Goal: Find contact information: Find contact information

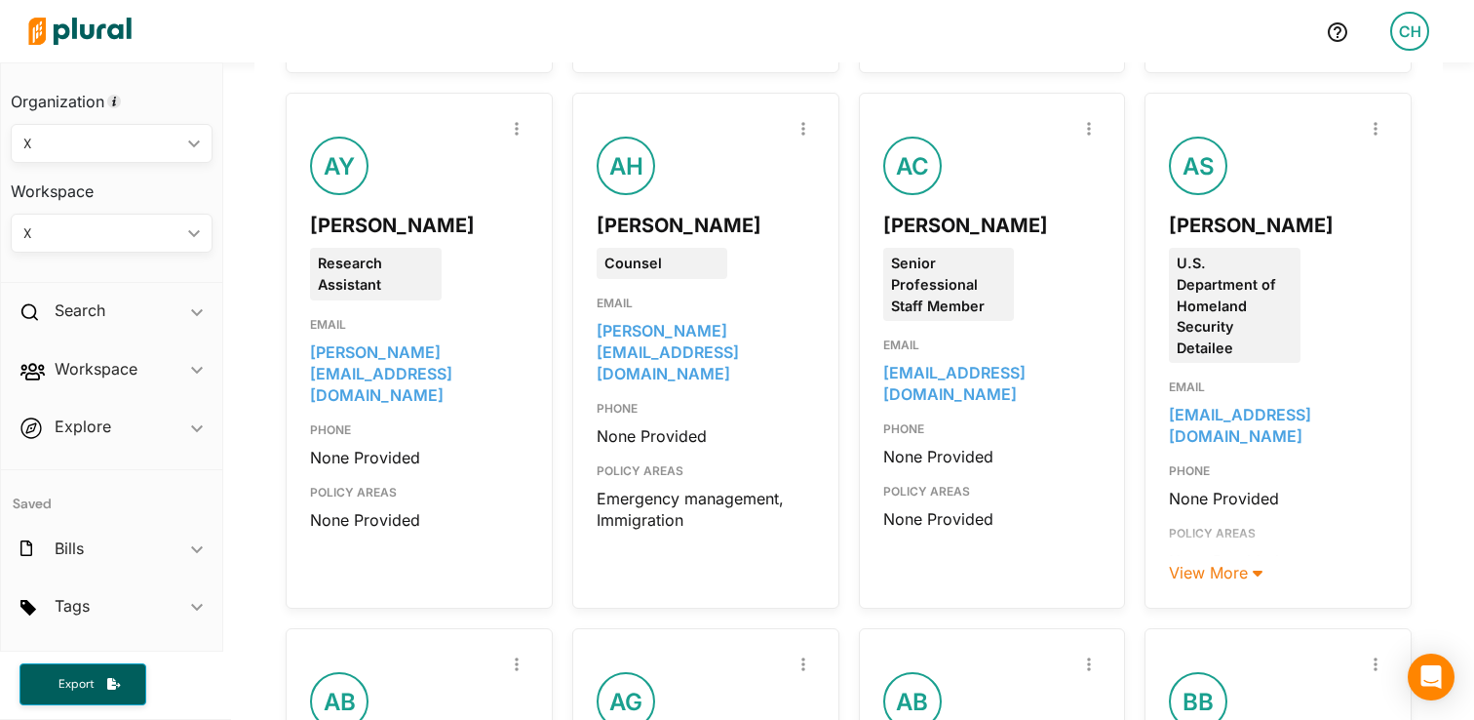
scroll to position [852, 0]
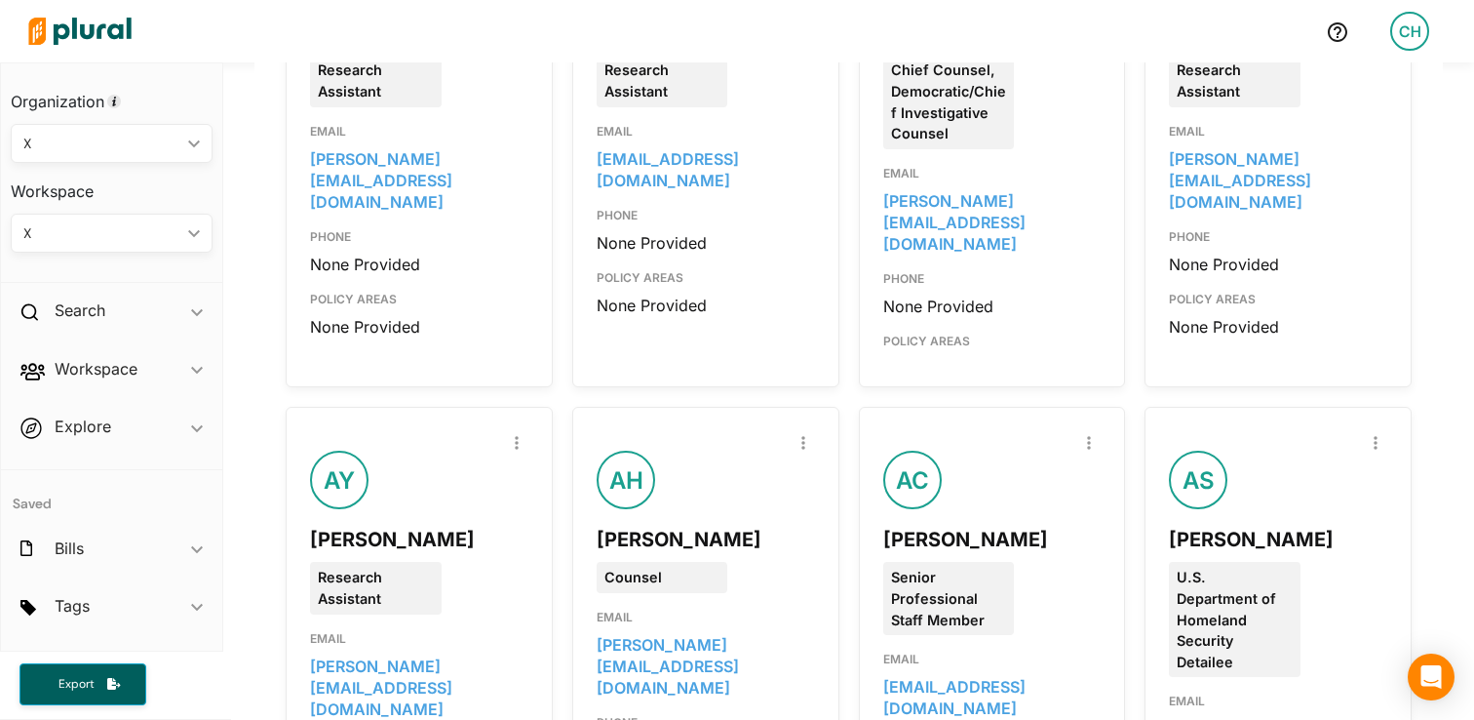
scroll to position [0, 0]
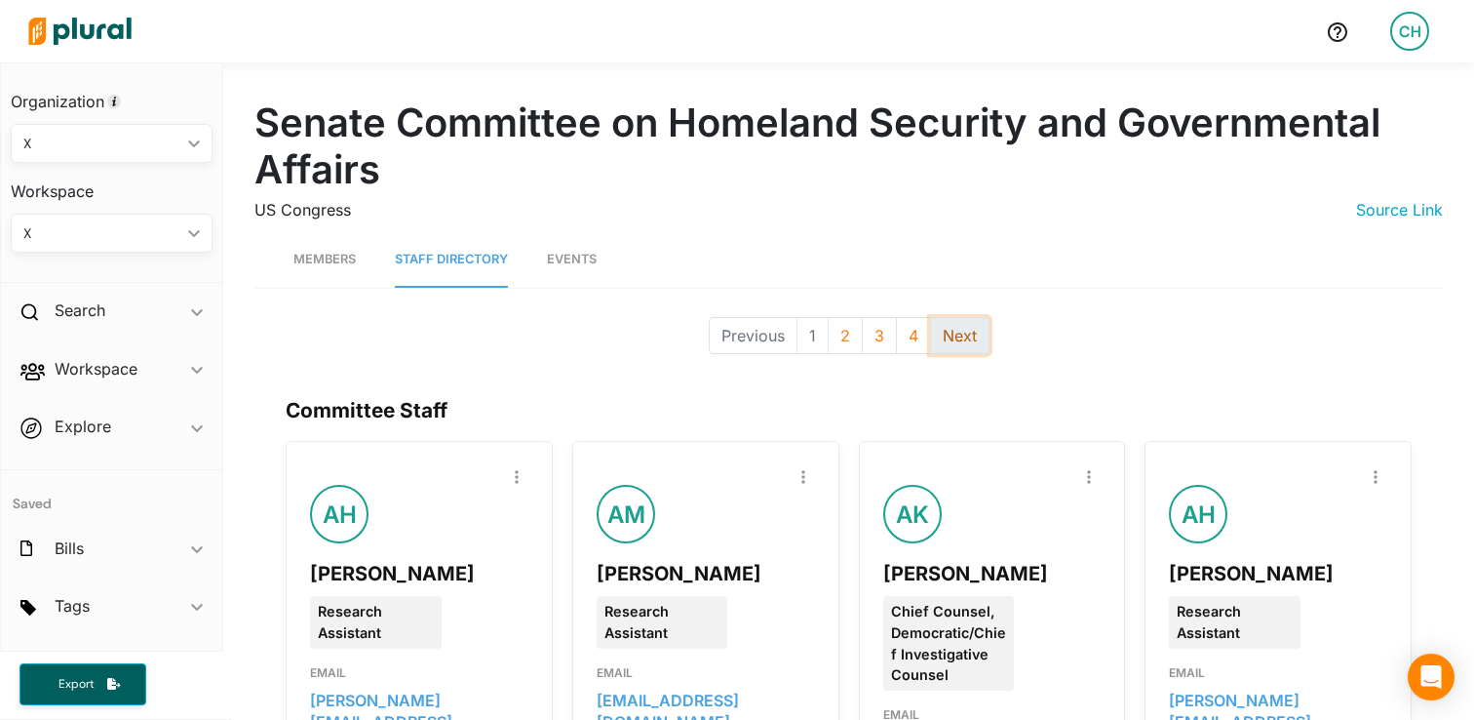
click at [968, 343] on button "Next" at bounding box center [959, 335] width 59 height 37
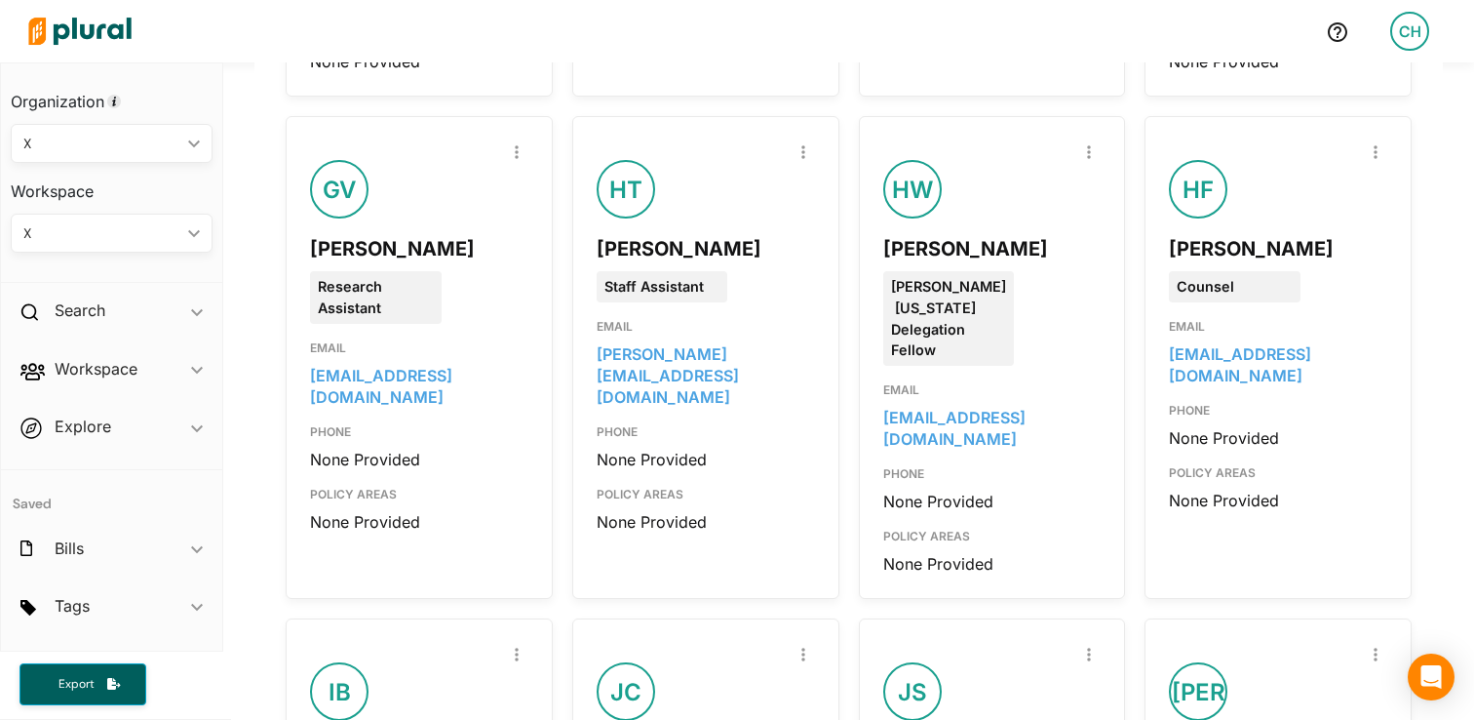
scroll to position [1314, 0]
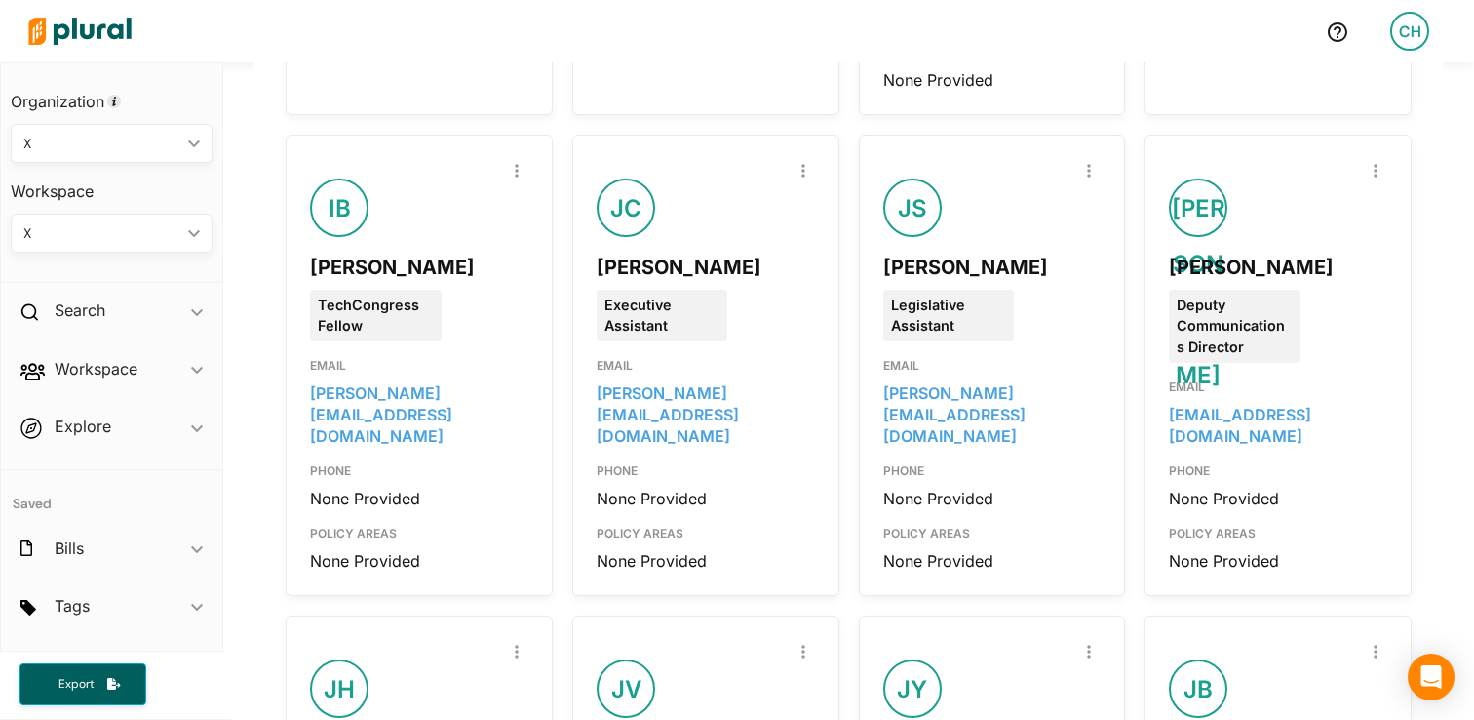
scroll to position [1785, 0]
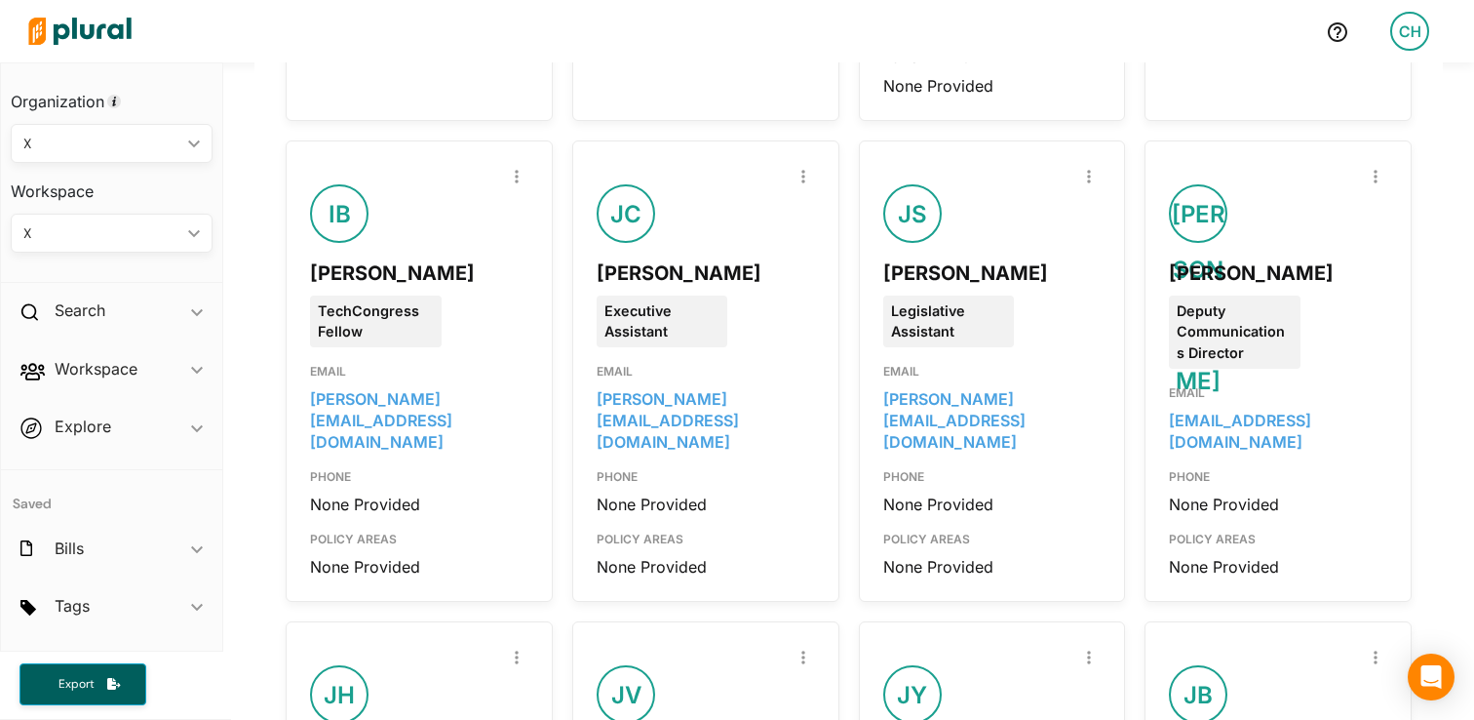
click at [1238, 258] on div "Jalelah Ahmed" at bounding box center [1278, 272] width 218 height 29
copy div "Jalelah Ahmed"
copy link "jalelah_ahmed@hsgac.senate.gov"
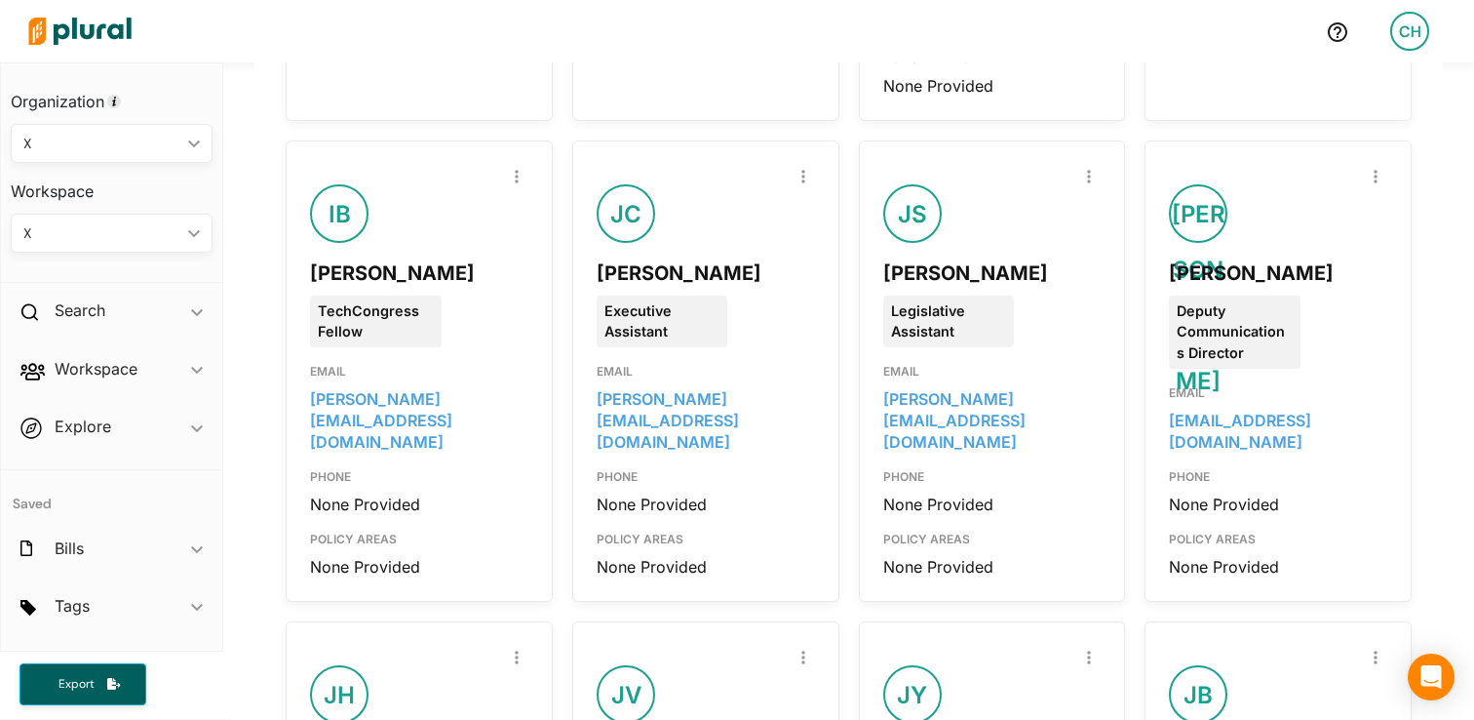
drag, startPoint x: 1417, startPoint y: 321, endPoint x: 1431, endPoint y: 331, distance: 17.6
click at [1419, 322] on div "Committee Staff Report Inaccuracy DP Devin Parsons Senior Professional Staff Me…" at bounding box center [848, 331] width 1189 height 3507
click at [247, 338] on div "Senate Committee on Homeland Security and Governmental Affairs US Congress Sour…" at bounding box center [848, 200] width 1251 height 3846
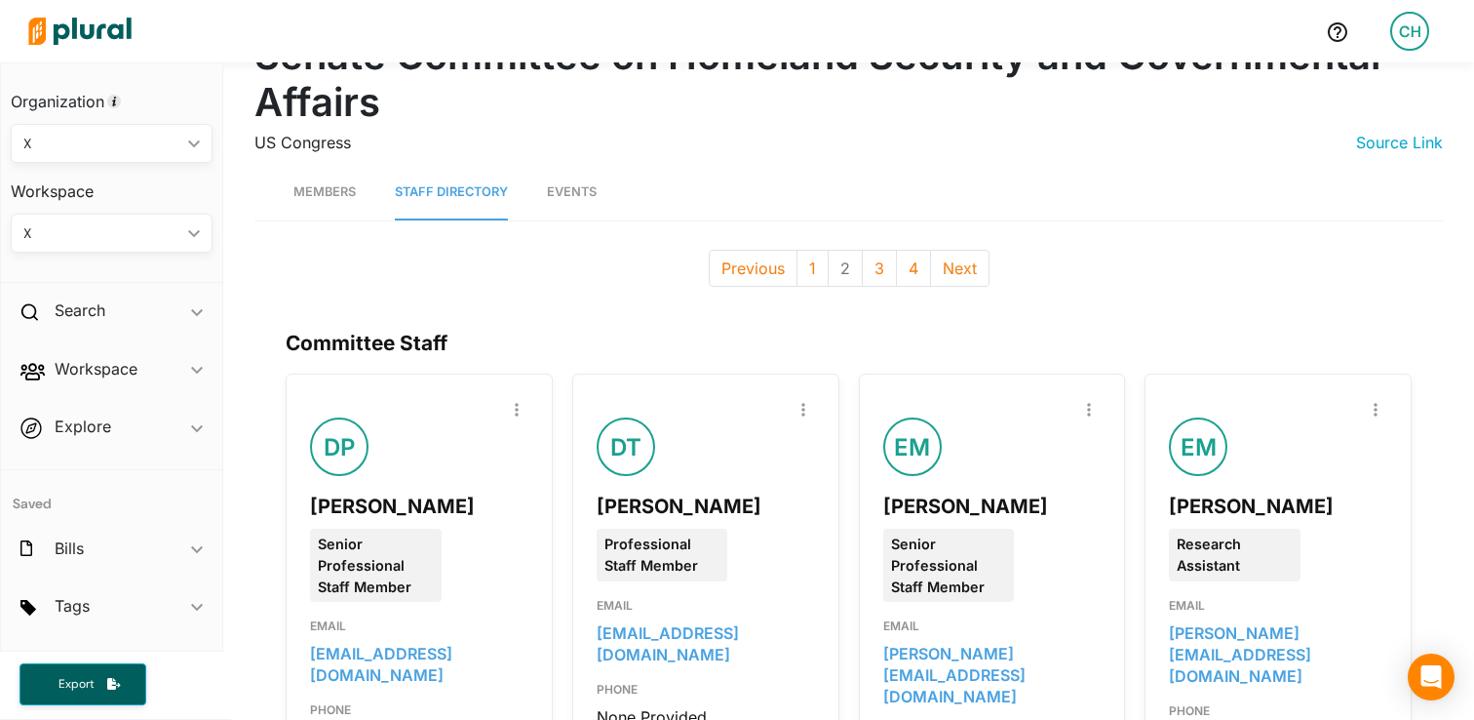
scroll to position [0, 0]
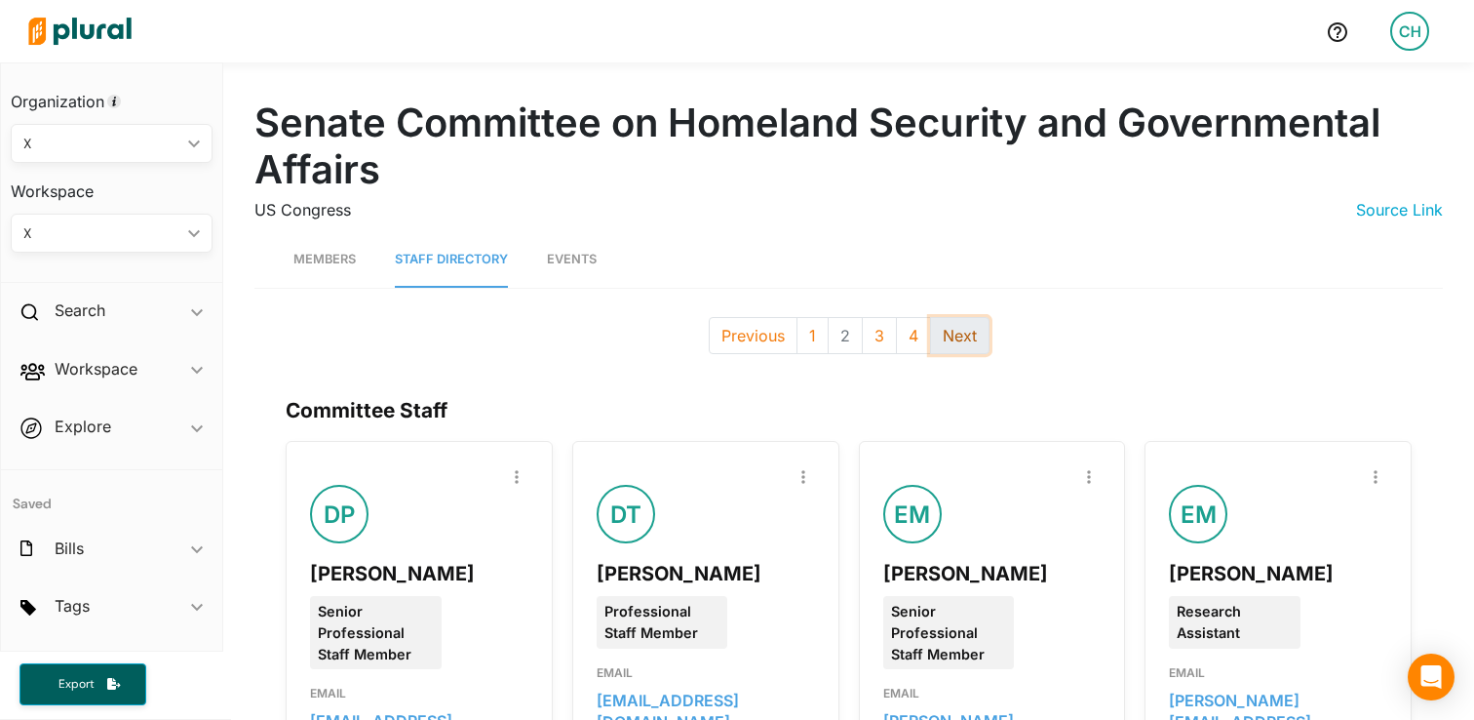
click at [950, 340] on button "Next" at bounding box center [959, 335] width 59 height 37
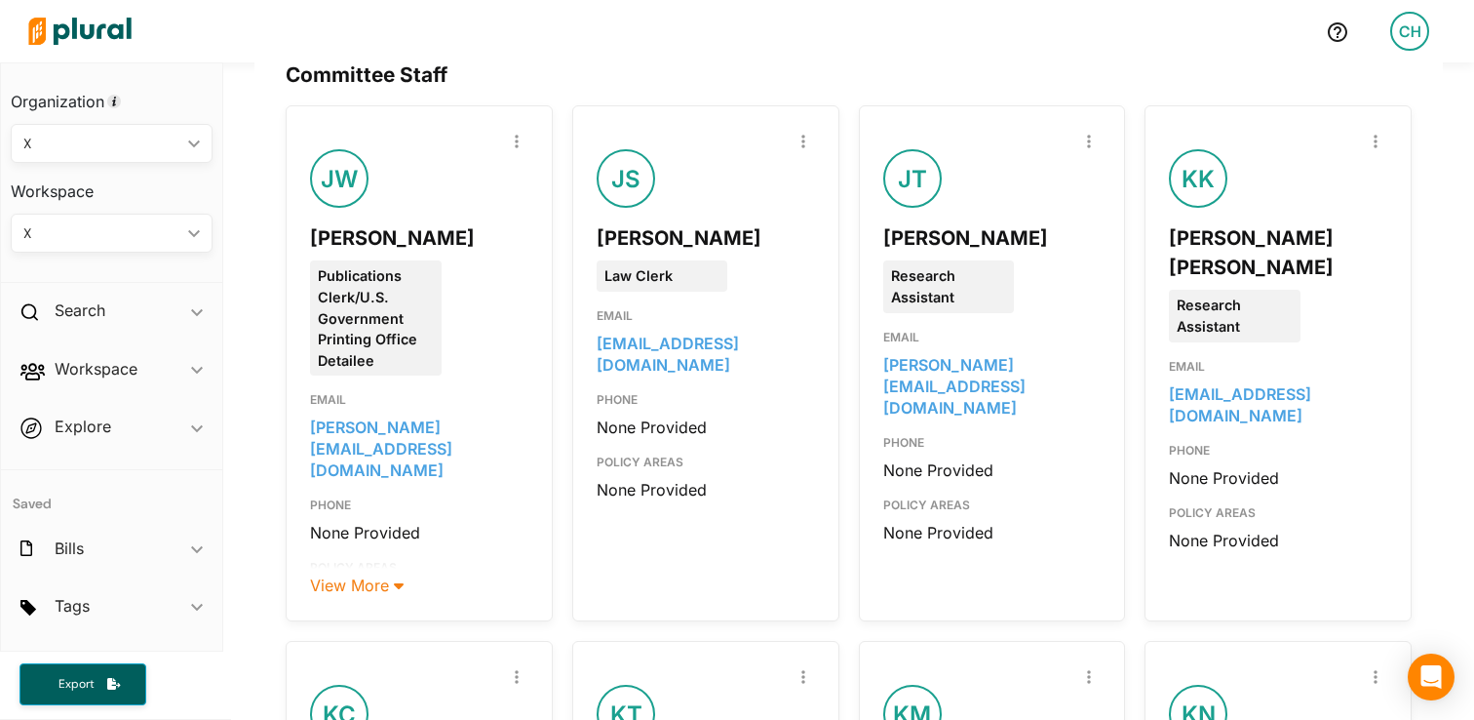
scroll to position [335, 0]
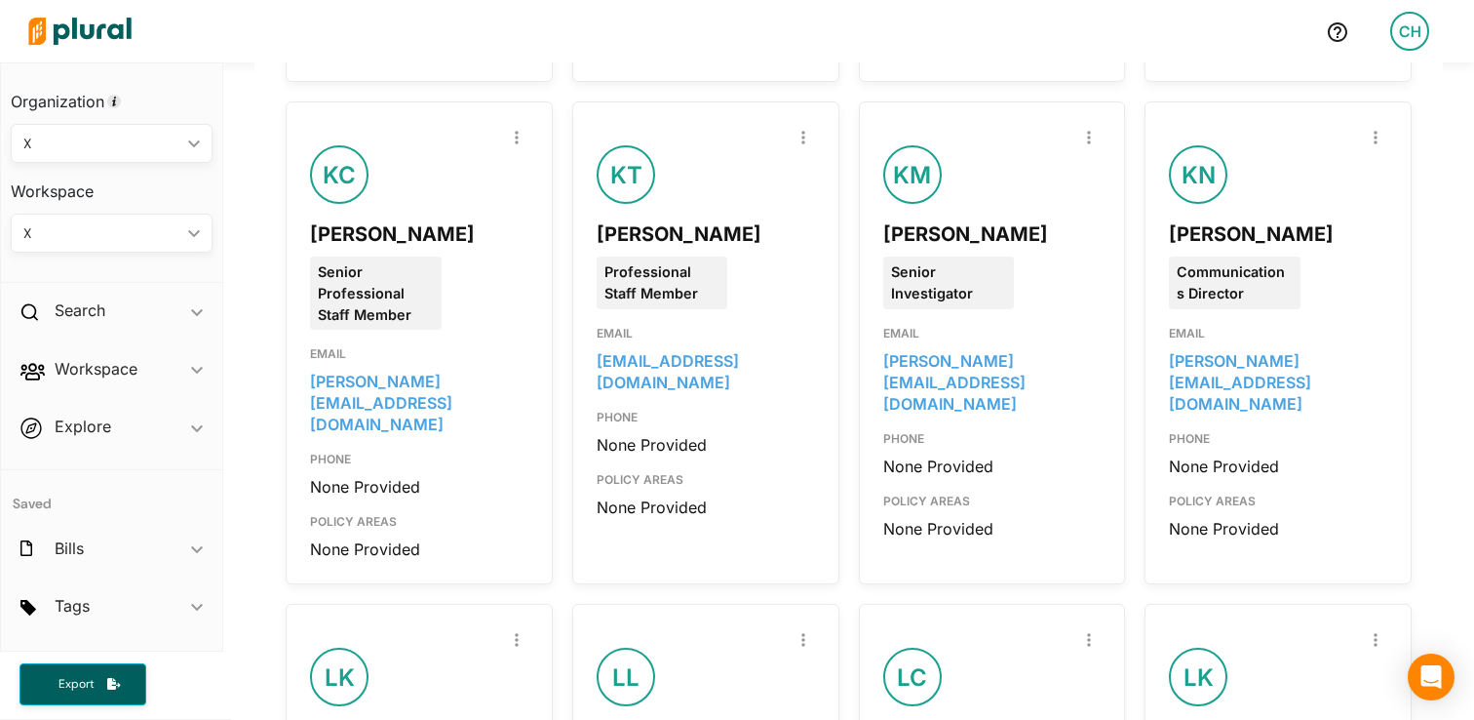
scroll to position [873, 0]
copy link "kylie_nolan@hsgac.senate.gov"
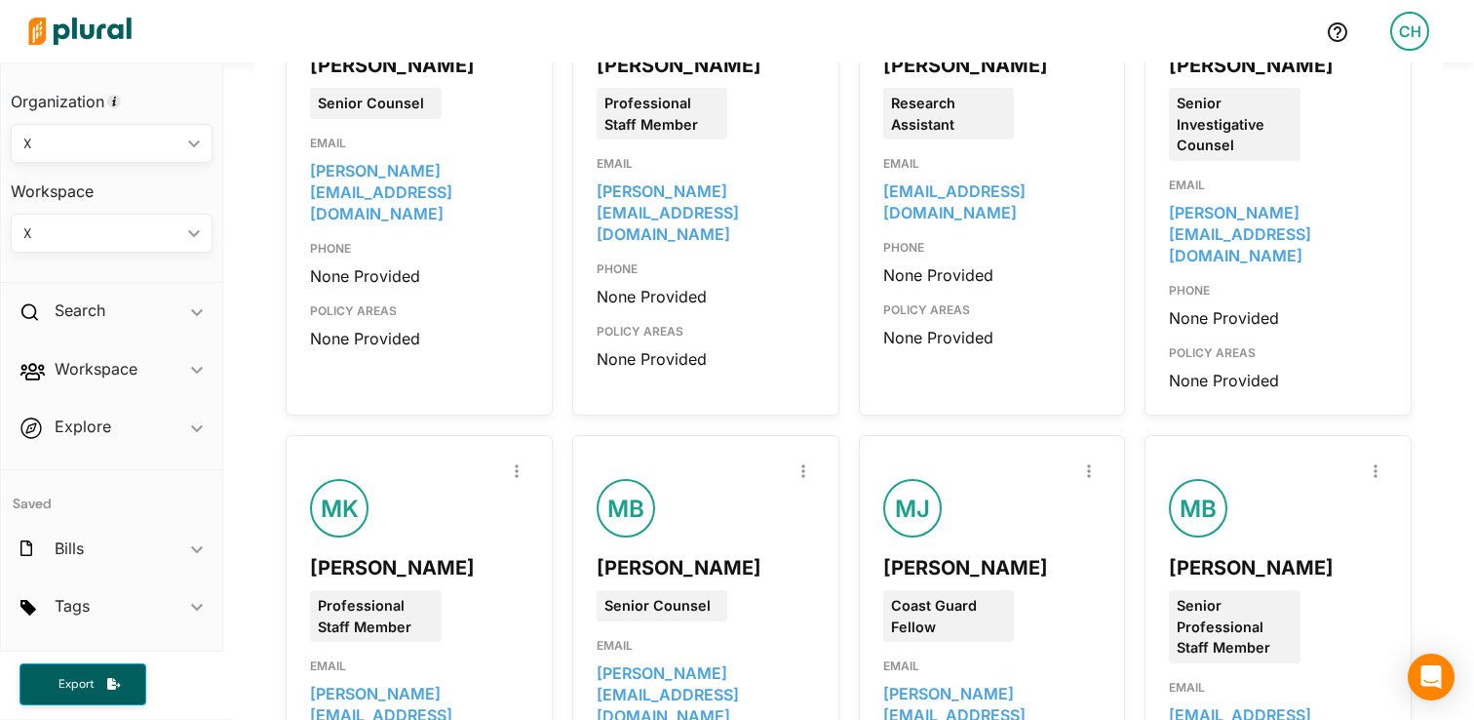
scroll to position [2081, 0]
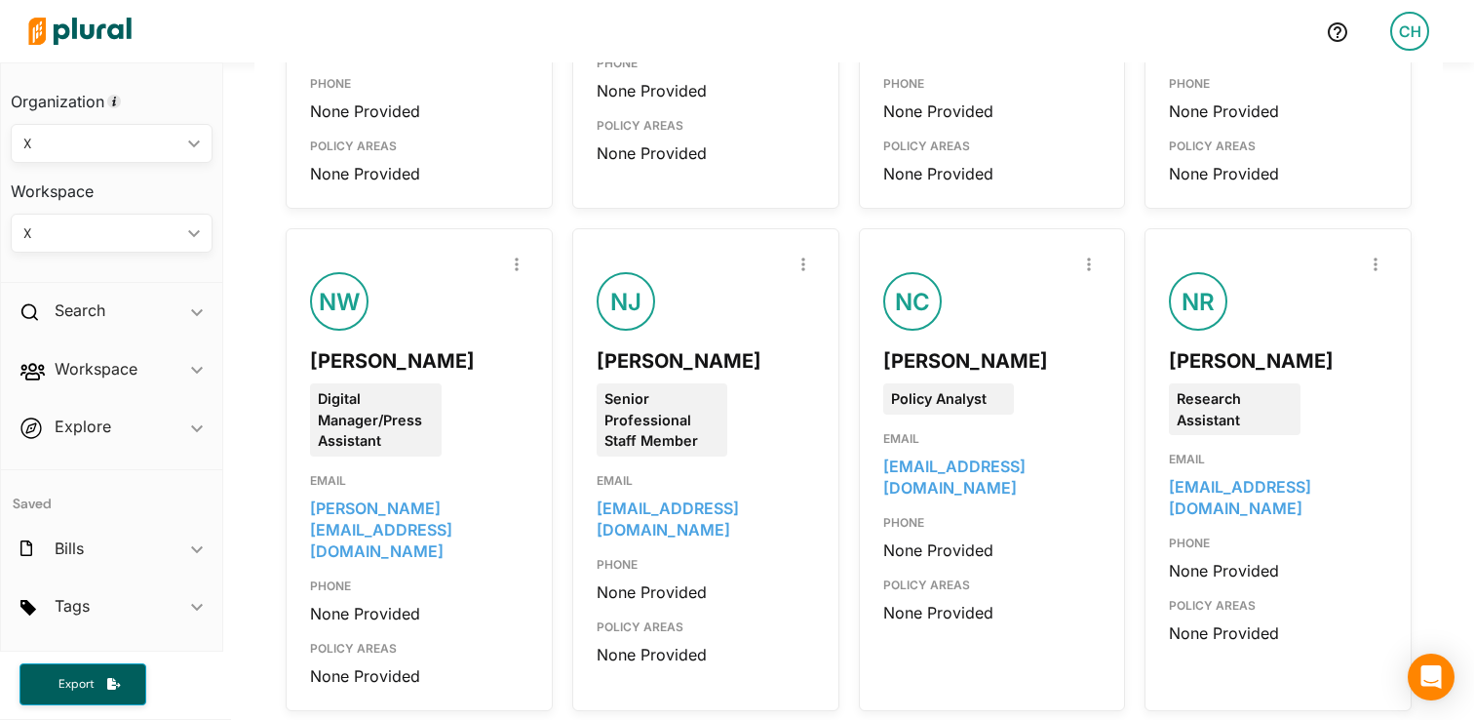
scroll to position [2786, 0]
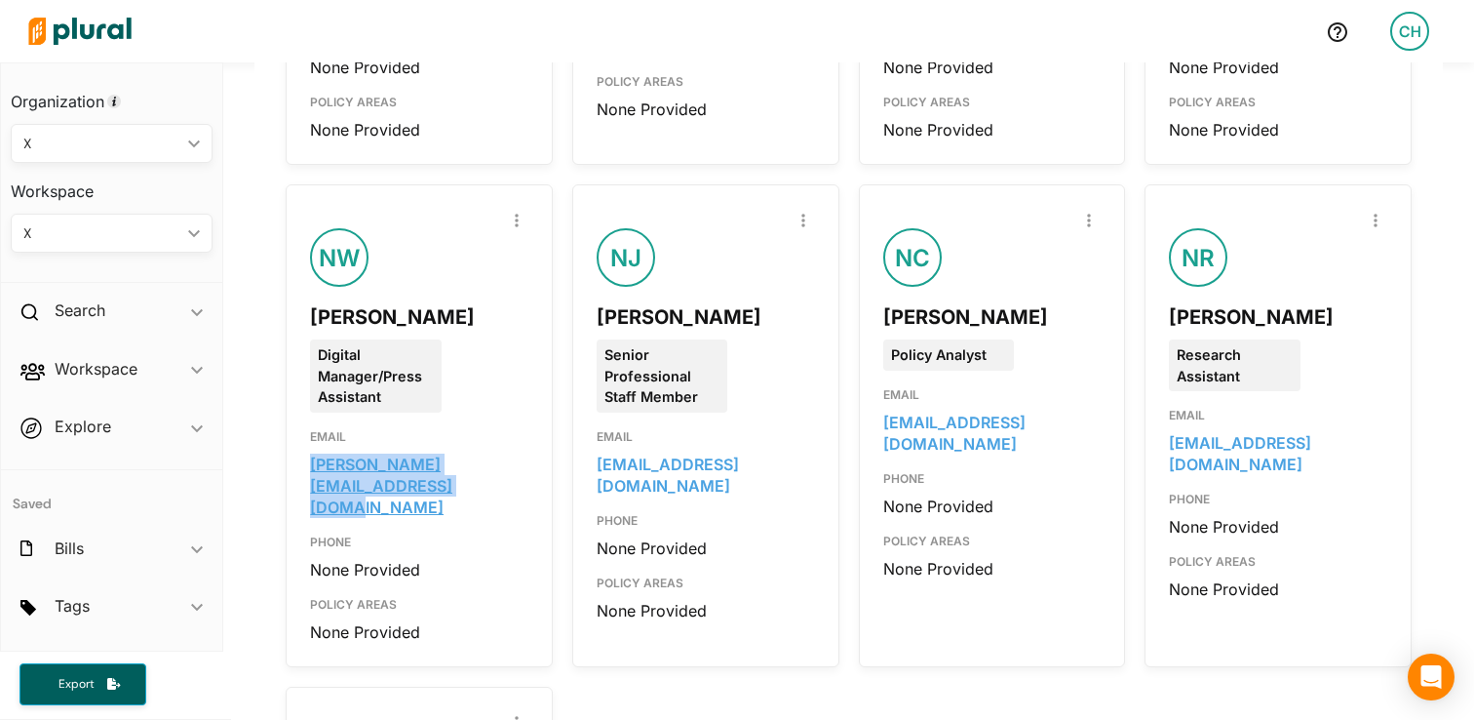
copy link "nathaniel_worley@hsgac.senate.gov"
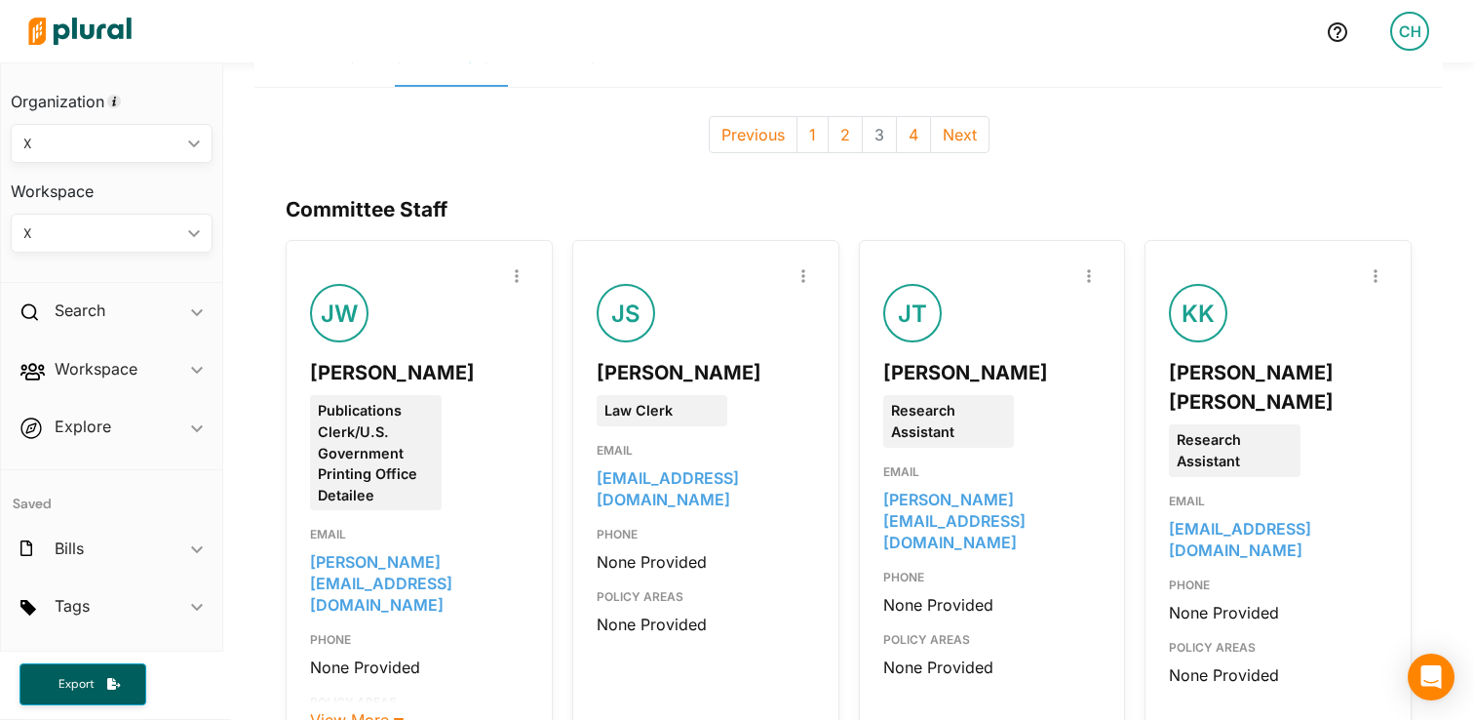
scroll to position [0, 0]
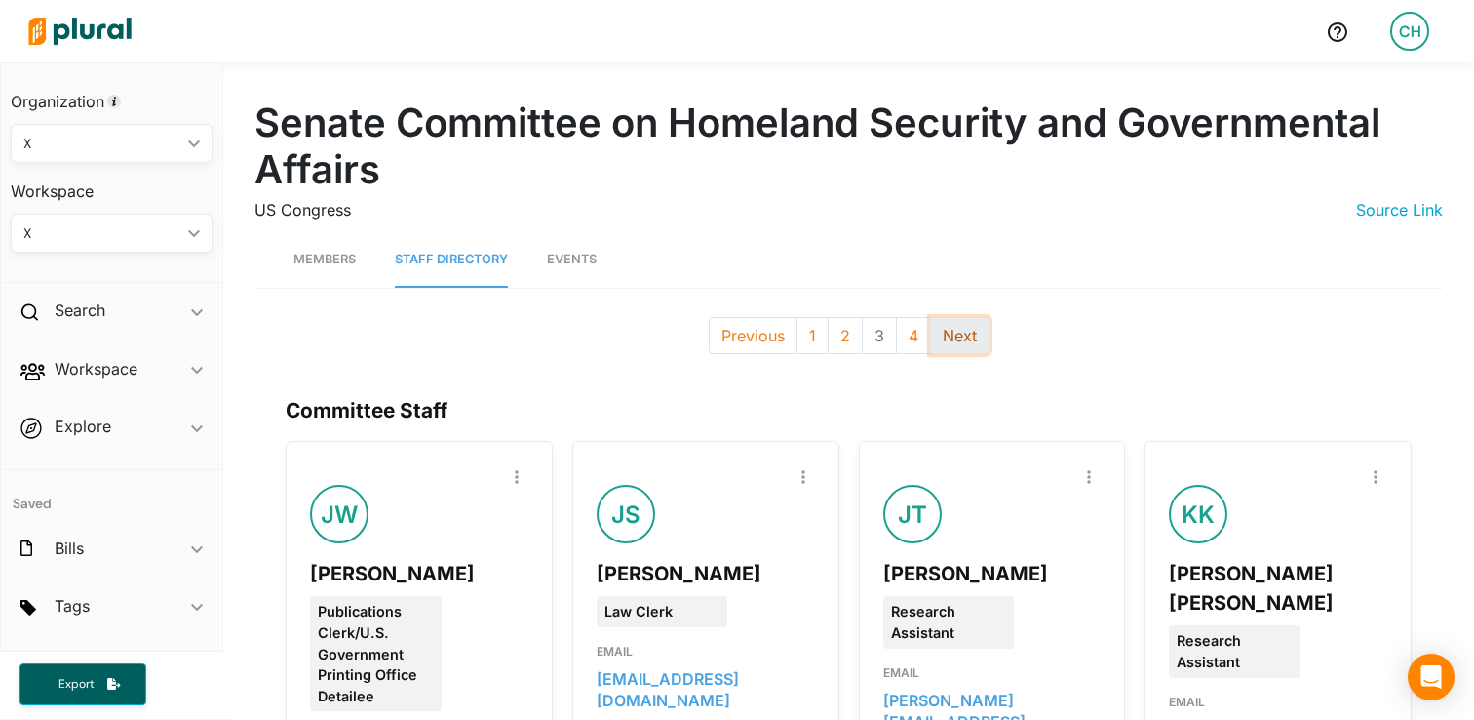
click at [969, 330] on button "Next" at bounding box center [959, 335] width 59 height 37
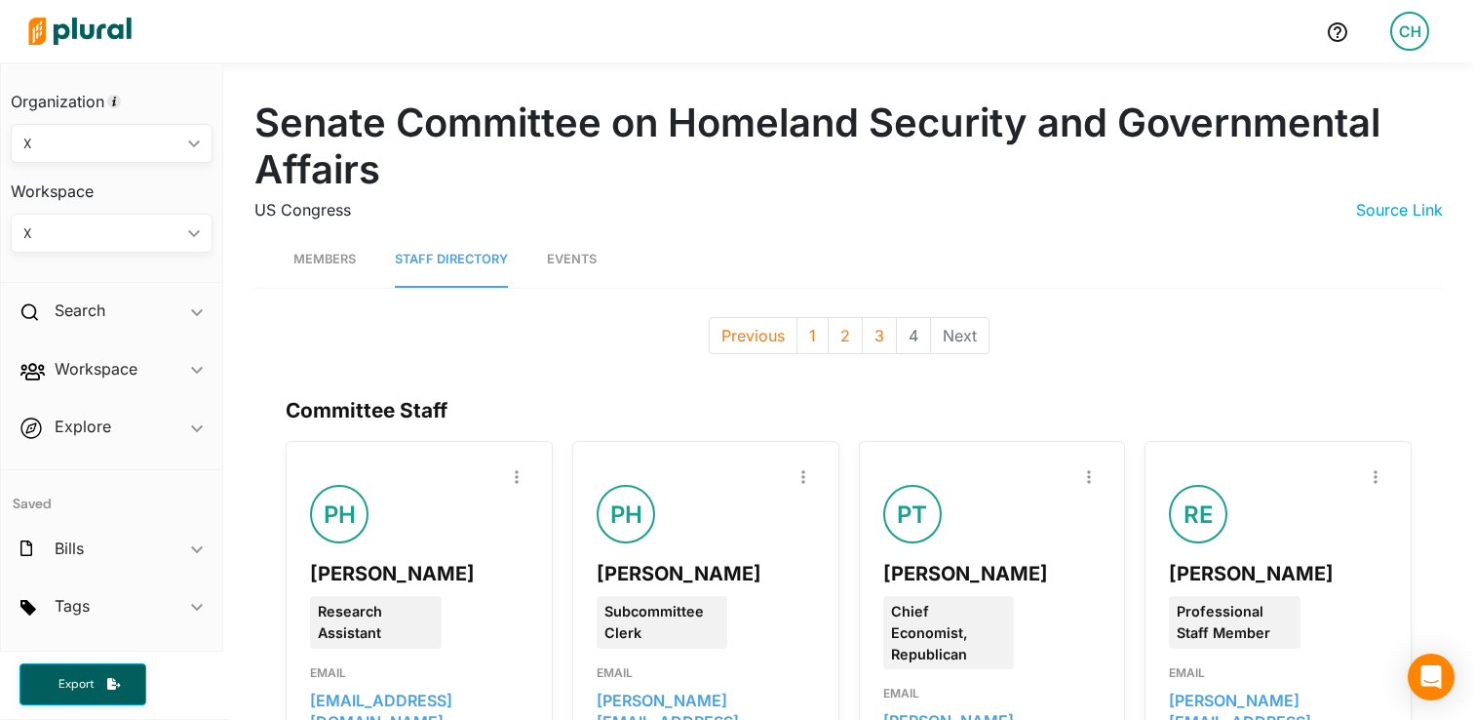
click at [251, 359] on div "Previous 1 2 3 4 Next" at bounding box center [849, 335] width 1218 height 57
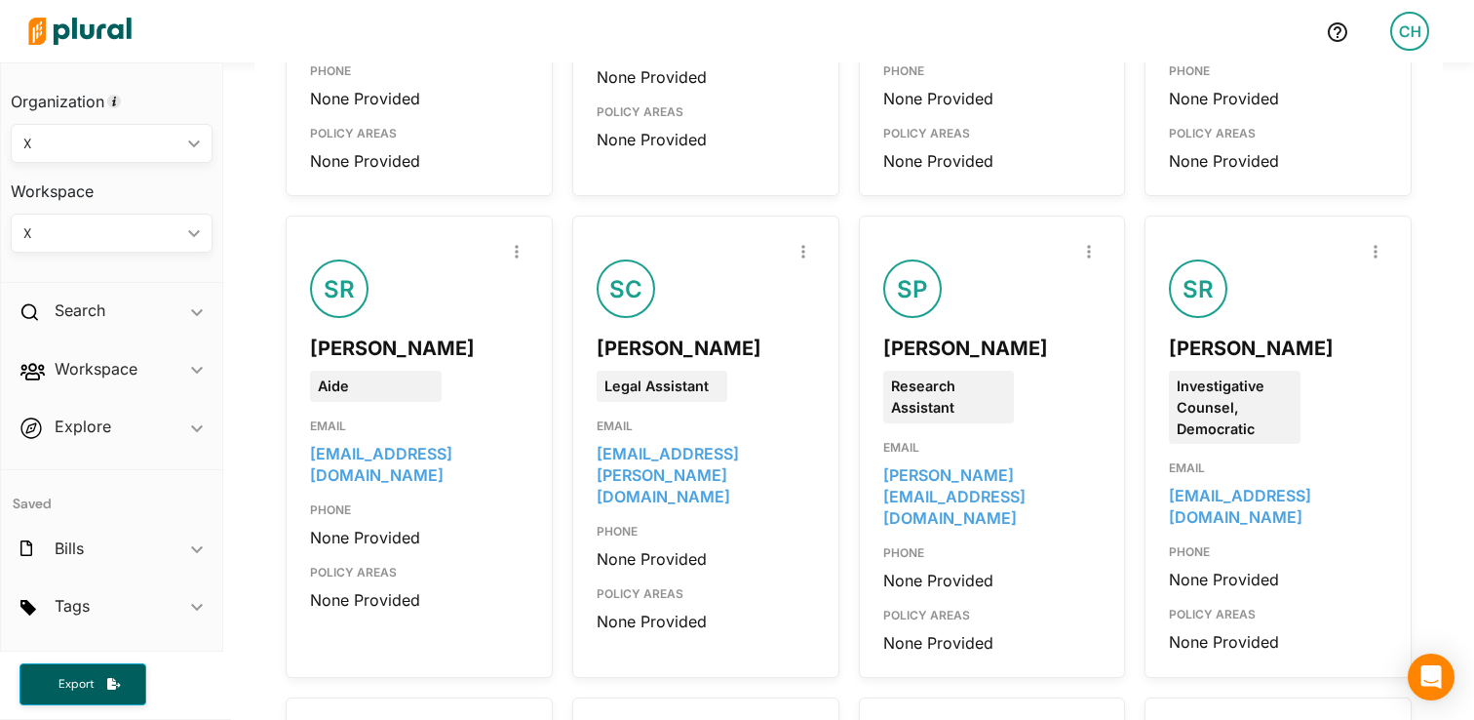
scroll to position [1228, 0]
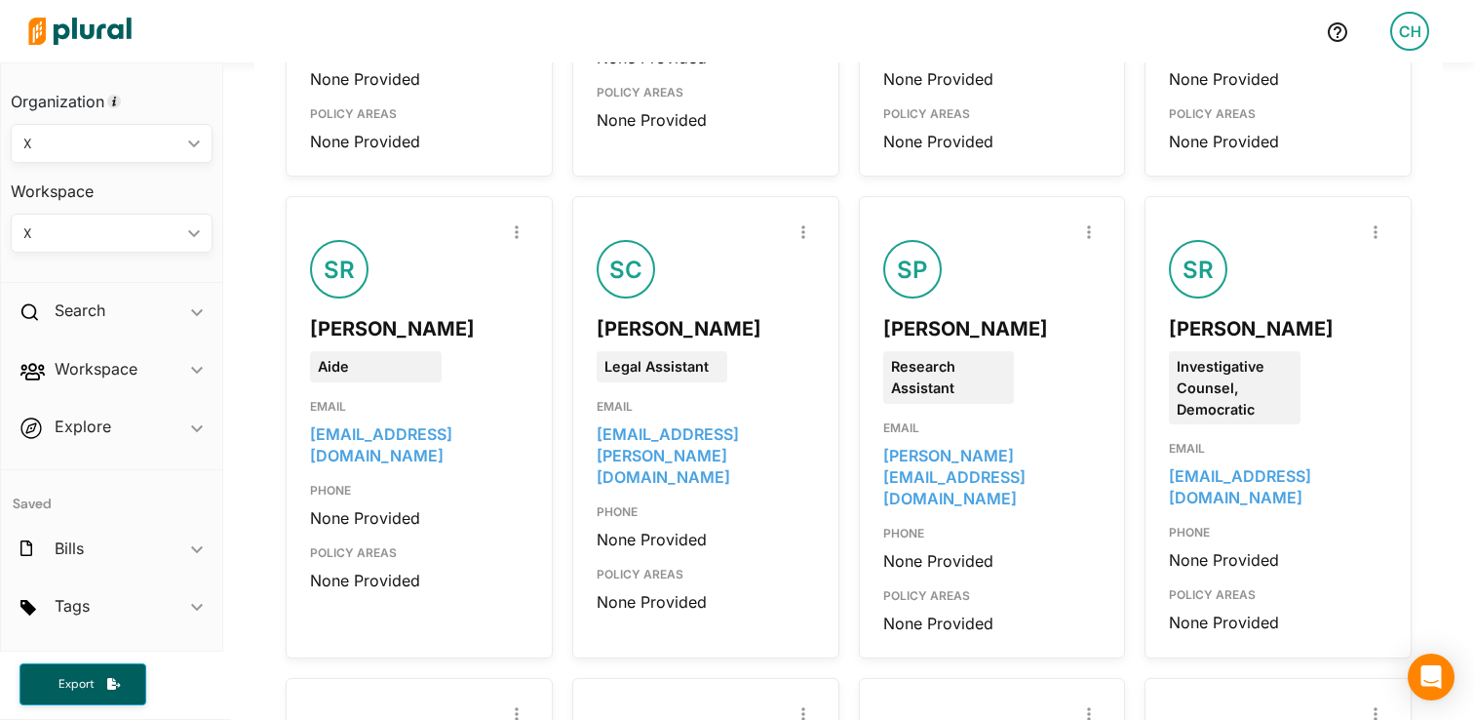
click at [247, 357] on div "Senate Committee on Homeland Security and Governmental Affairs US Congress Sour…" at bounding box center [848, 264] width 1251 height 2859
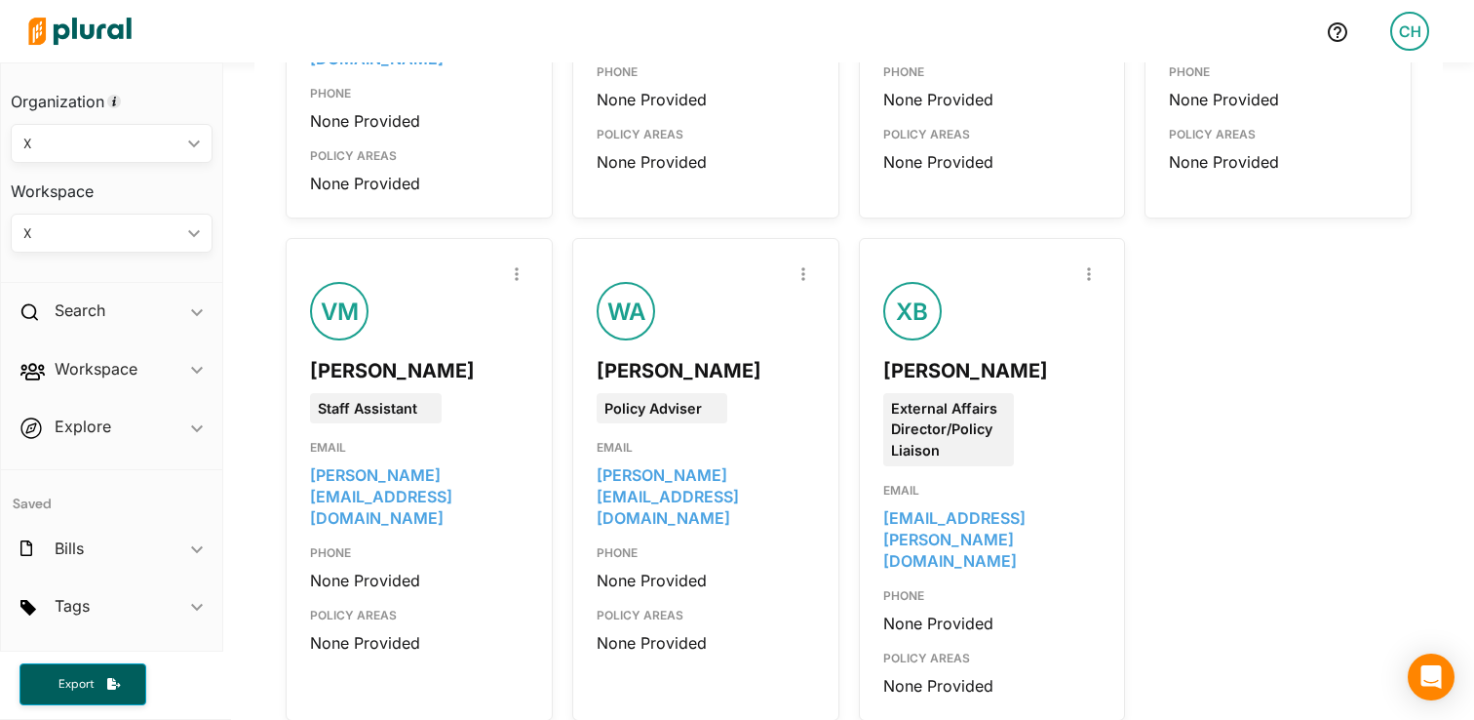
scroll to position [2190, 0]
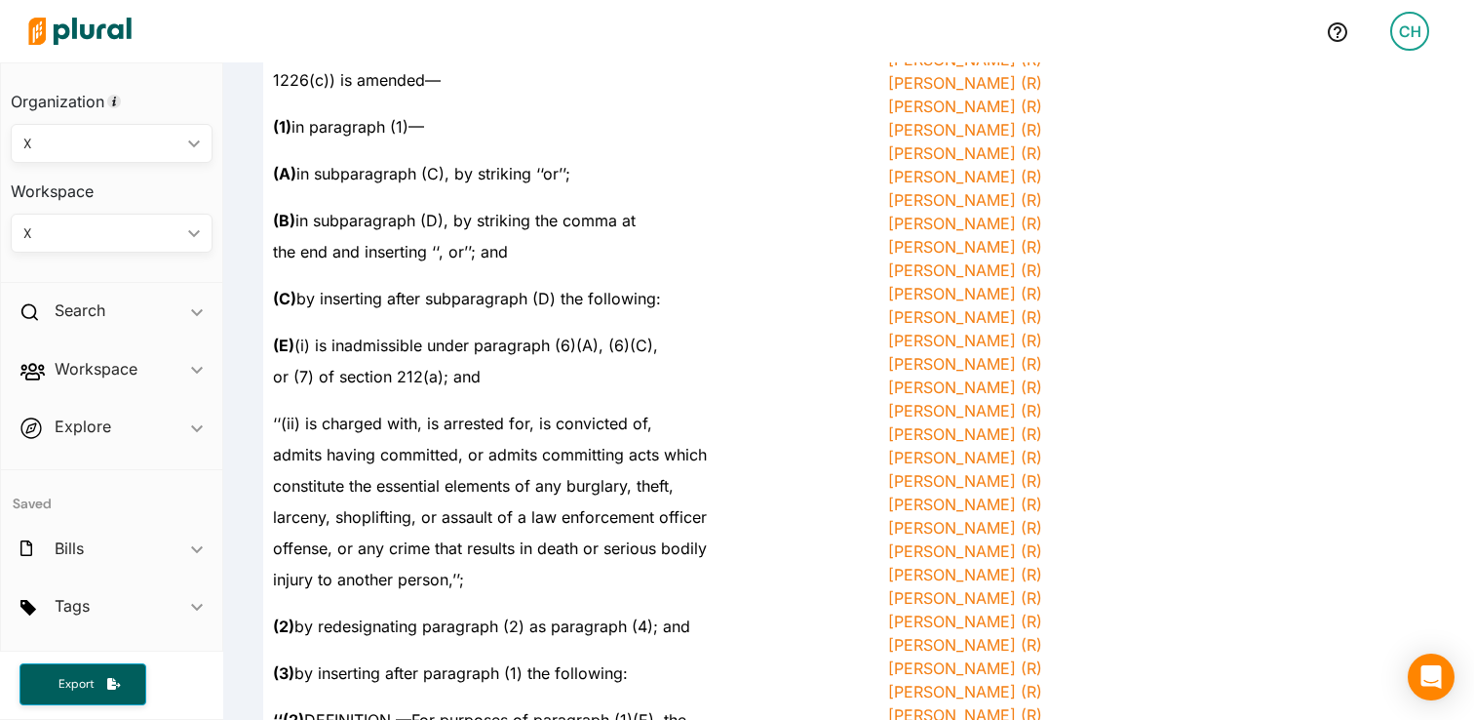
scroll to position [717, 0]
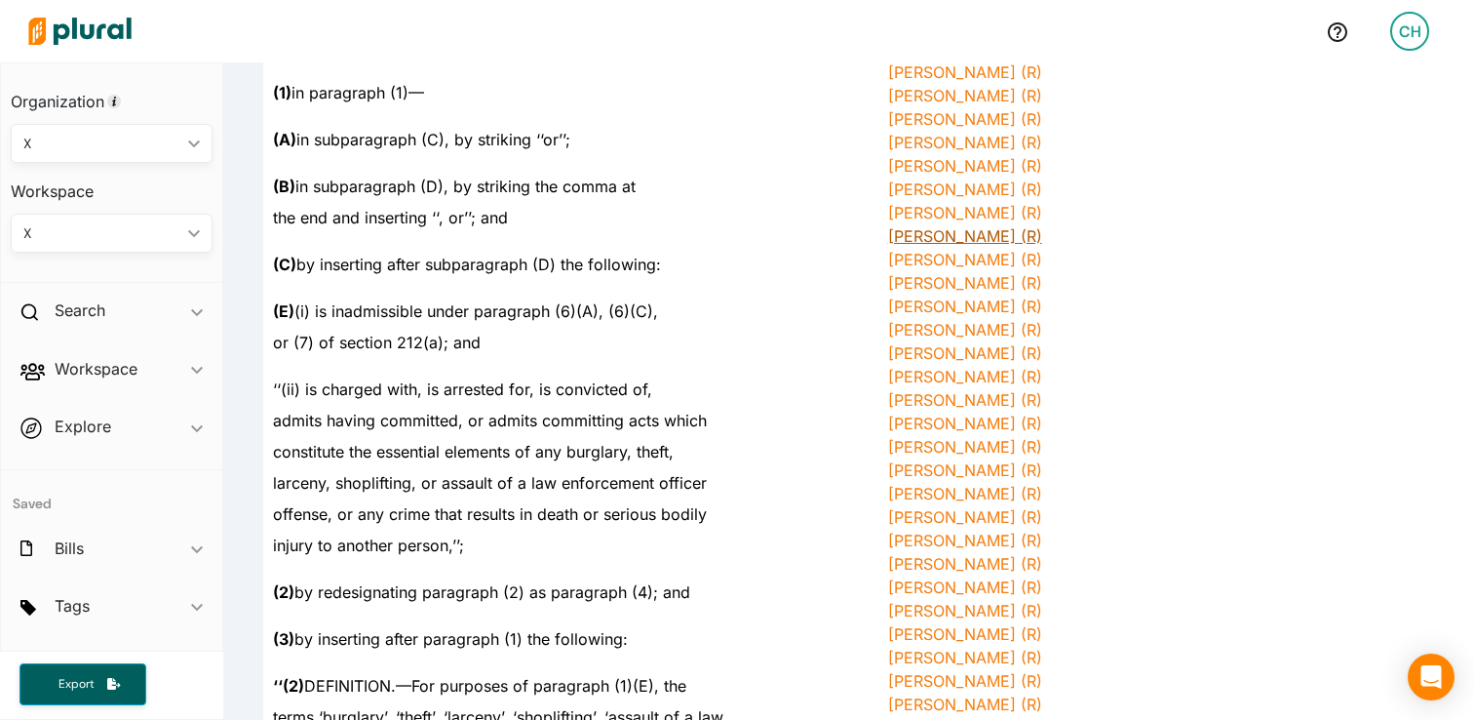
click at [933, 238] on link "Mitch McConnell (R)" at bounding box center [965, 236] width 154 height 20
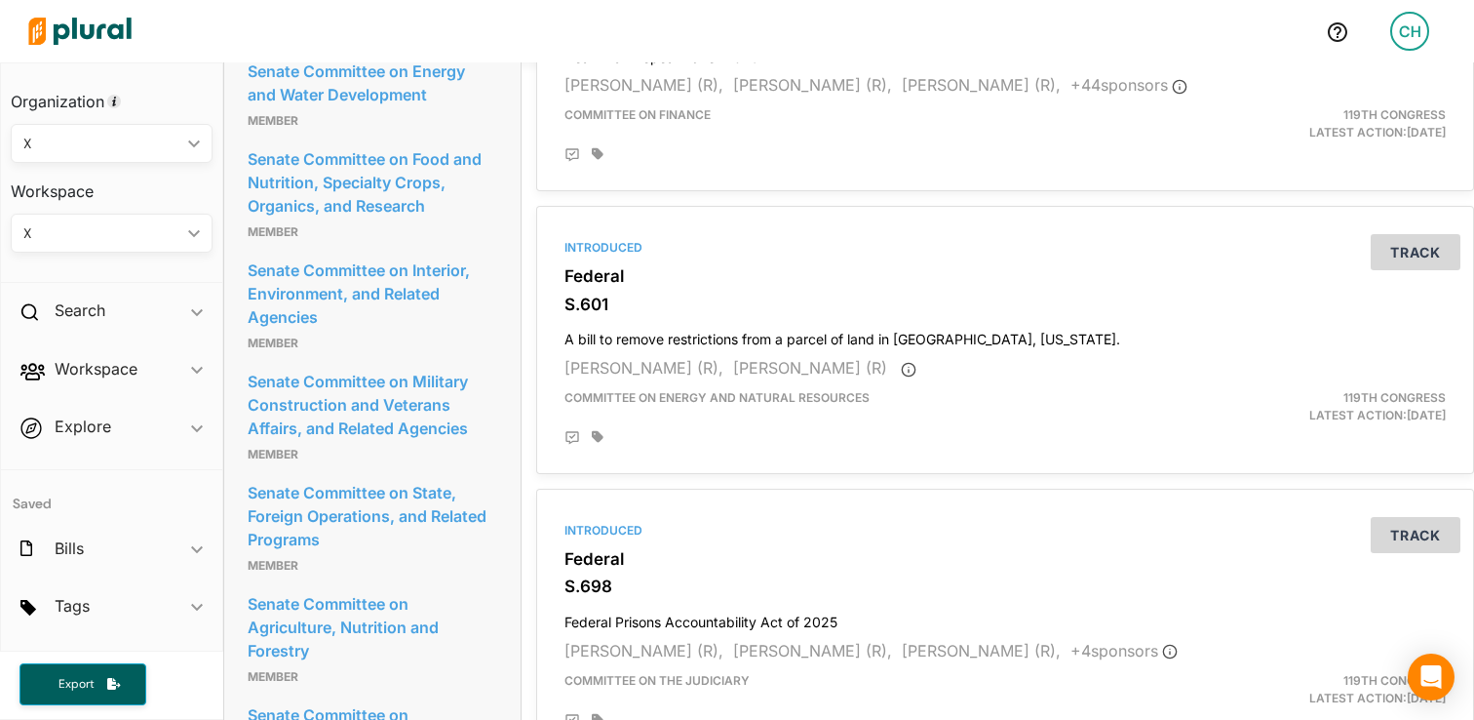
scroll to position [2565, 0]
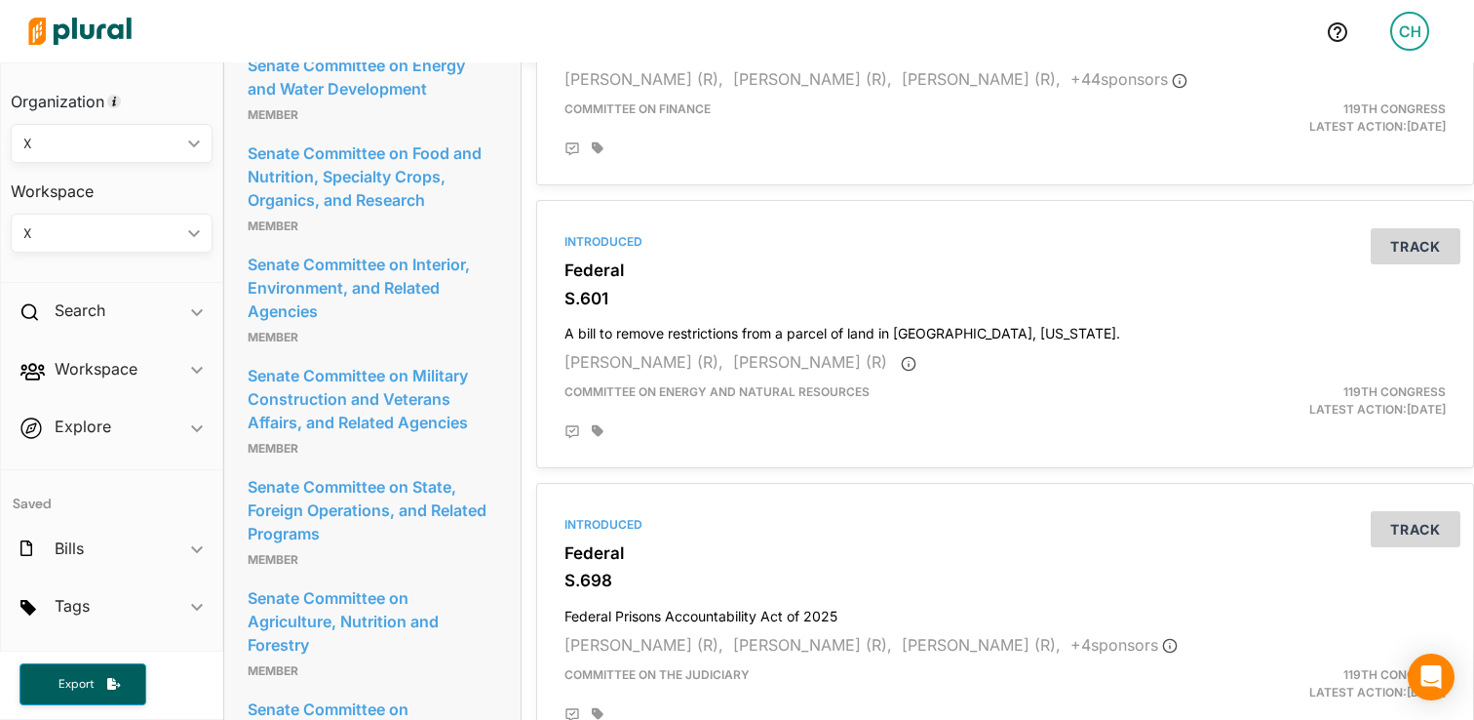
click at [522, 323] on div "Became Law Federal S.5 Laken Riley Act Katie Britt (R), Jim Risch (R), James La…" at bounding box center [1005, 483] width 967 height 5678
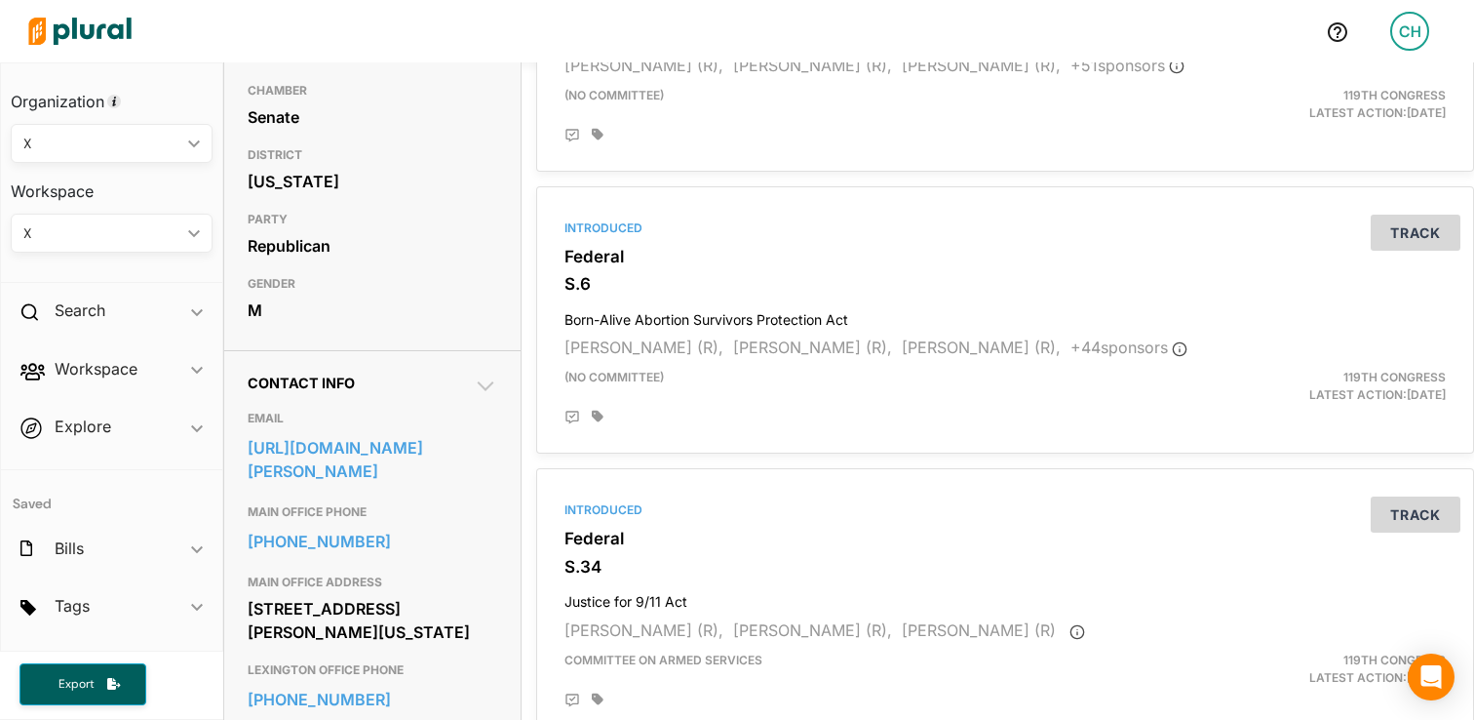
scroll to position [0, 0]
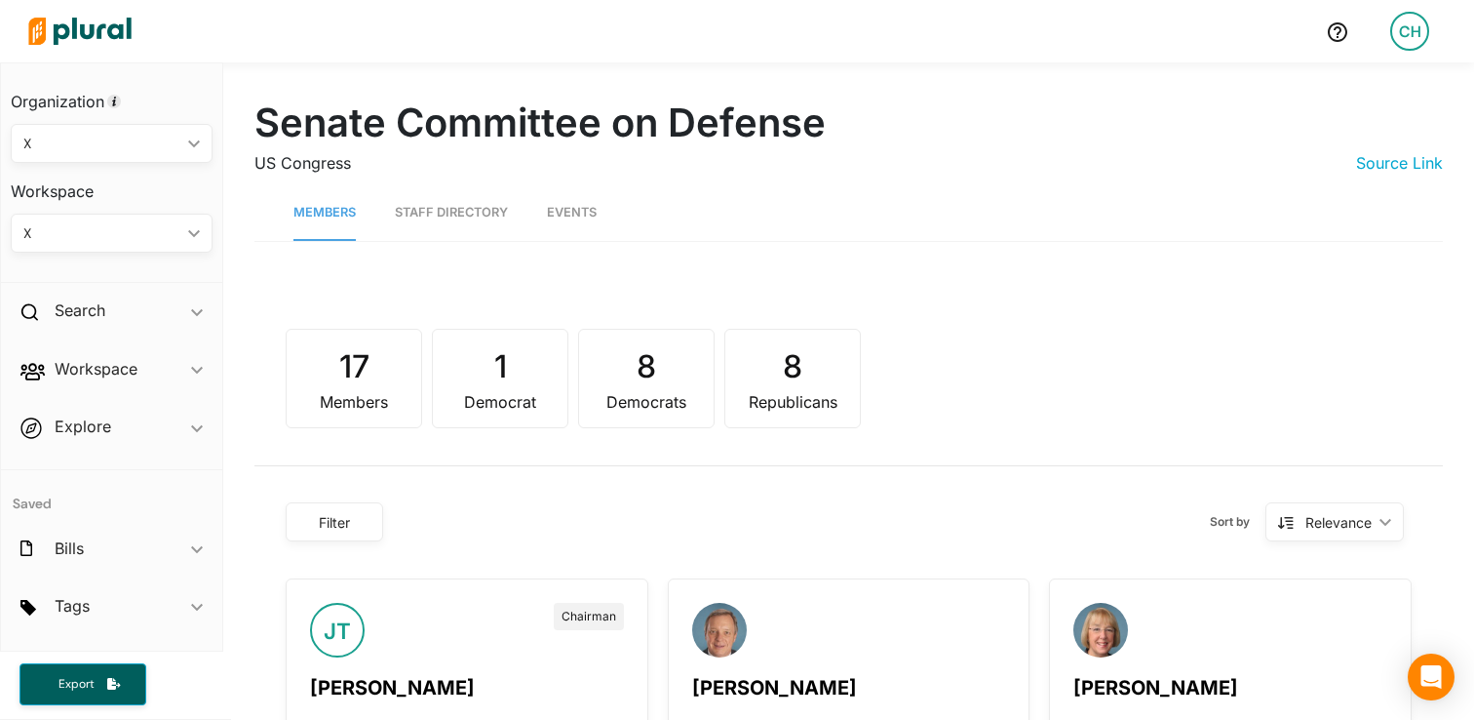
click at [474, 220] on link "Staff Directory" at bounding box center [451, 213] width 113 height 56
